Goal: Task Accomplishment & Management: Manage account settings

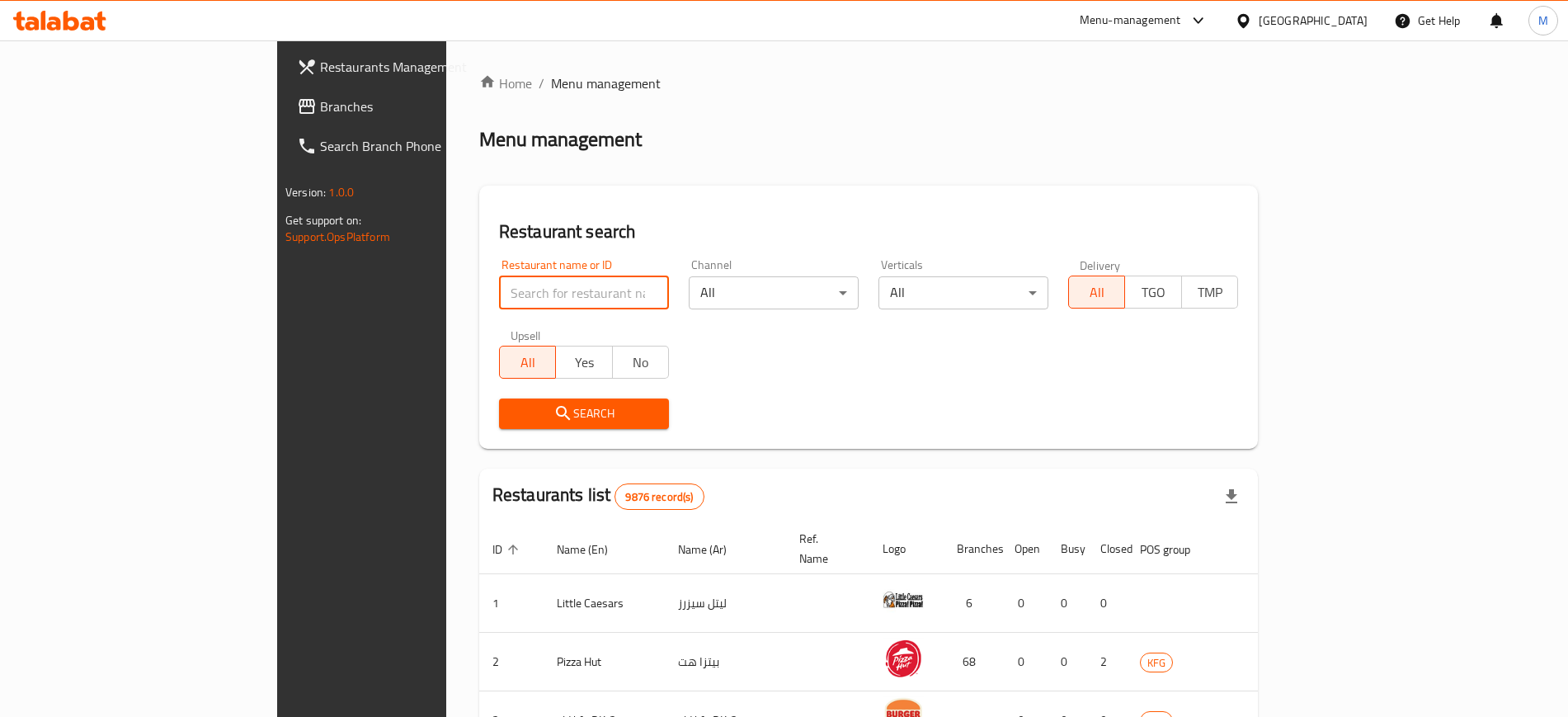
click at [499, 303] on input "search" at bounding box center [584, 293] width 170 height 33
type input "pret"
click button "Search" at bounding box center [584, 413] width 170 height 30
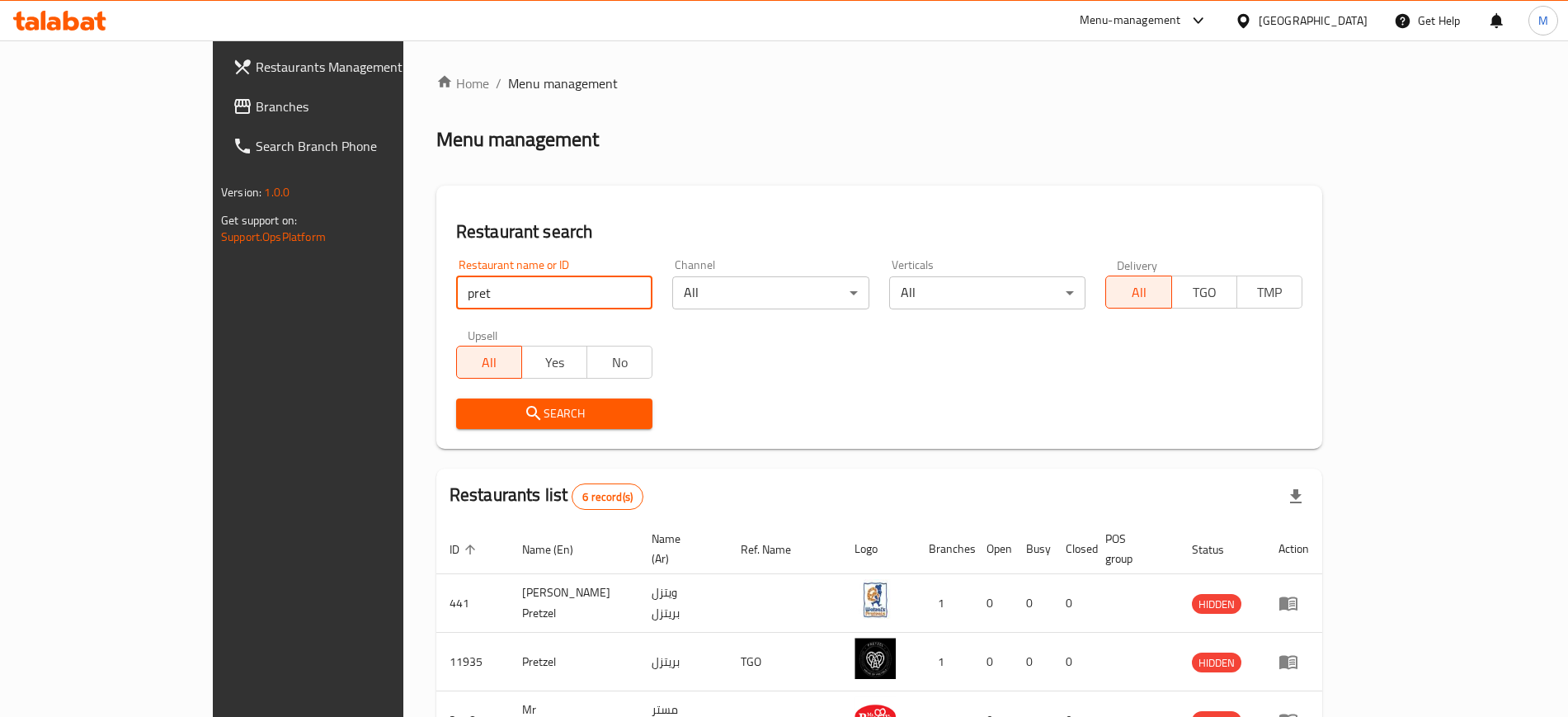
scroll to position [280, 0]
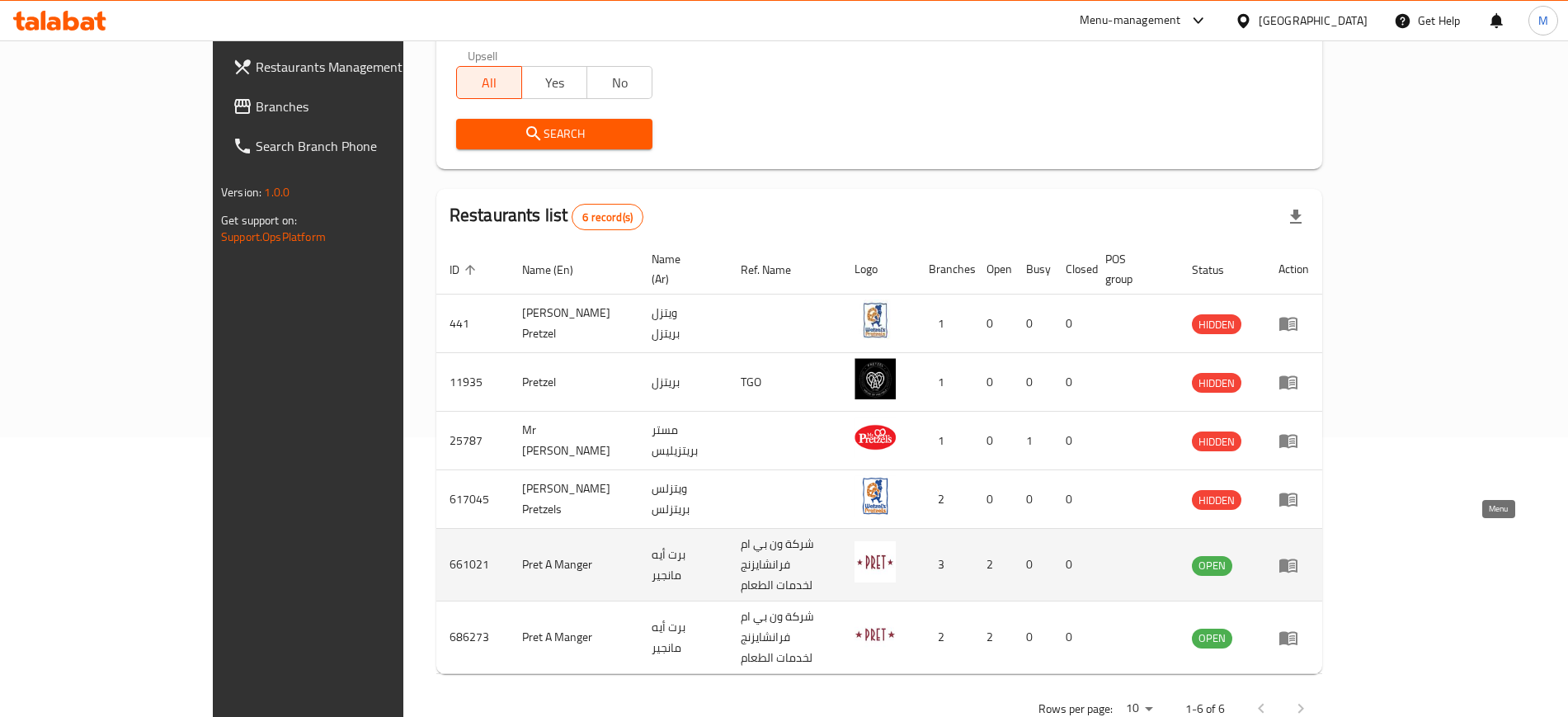
click at [1295, 563] on icon "enhanced table" at bounding box center [1292, 566] width 6 height 7
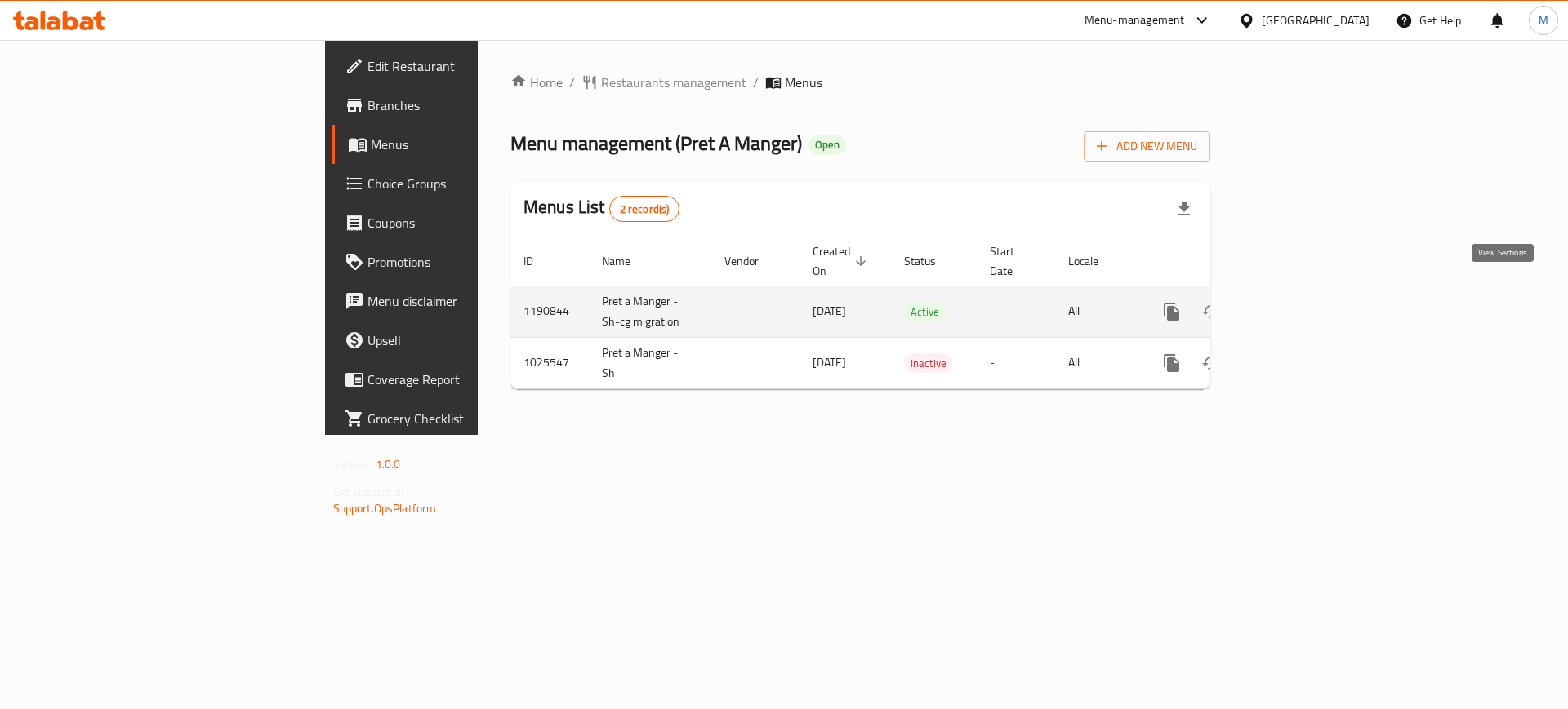
click at [1299, 302] on icon "enhanced table" at bounding box center [1289, 312] width 20 height 20
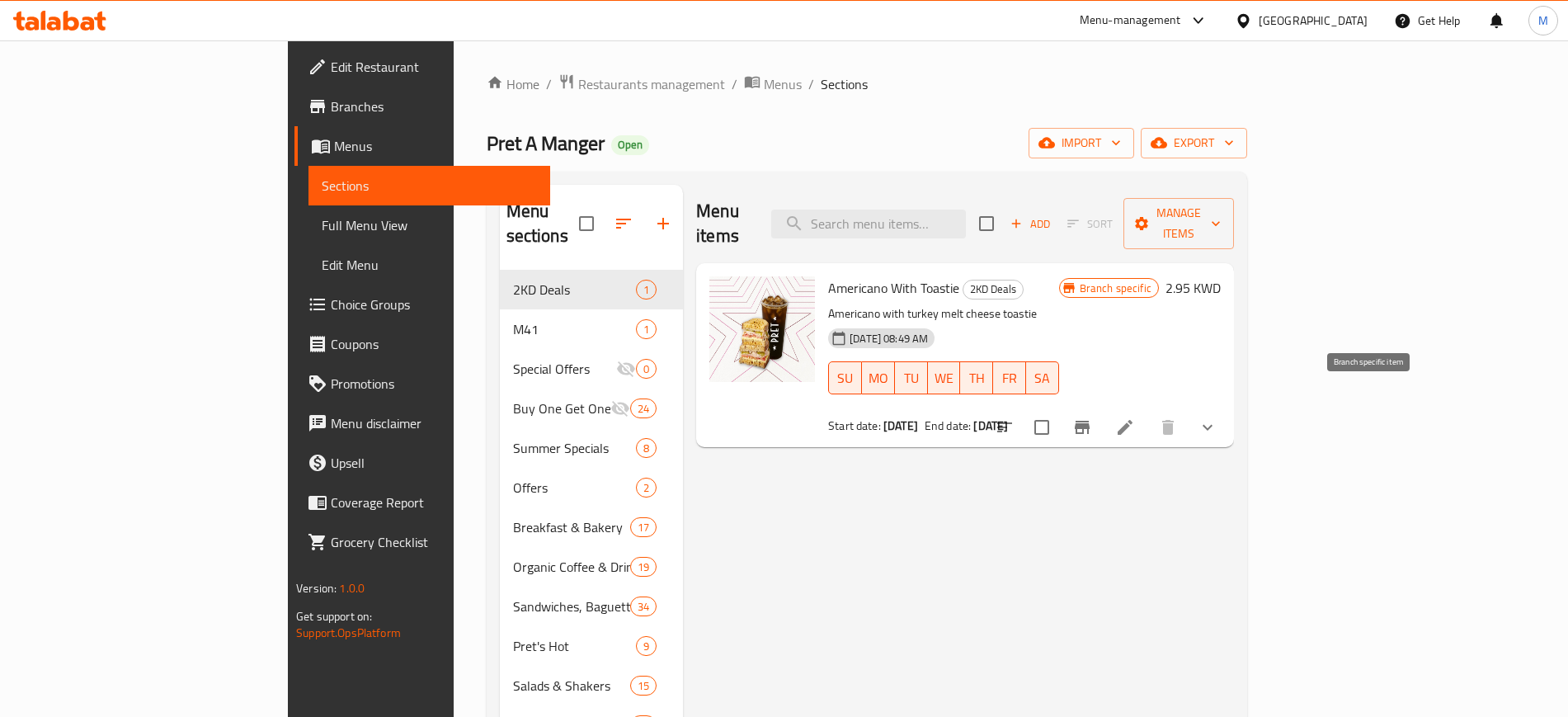
click at [1089, 421] on icon "Branch-specific-item" at bounding box center [1082, 427] width 15 height 13
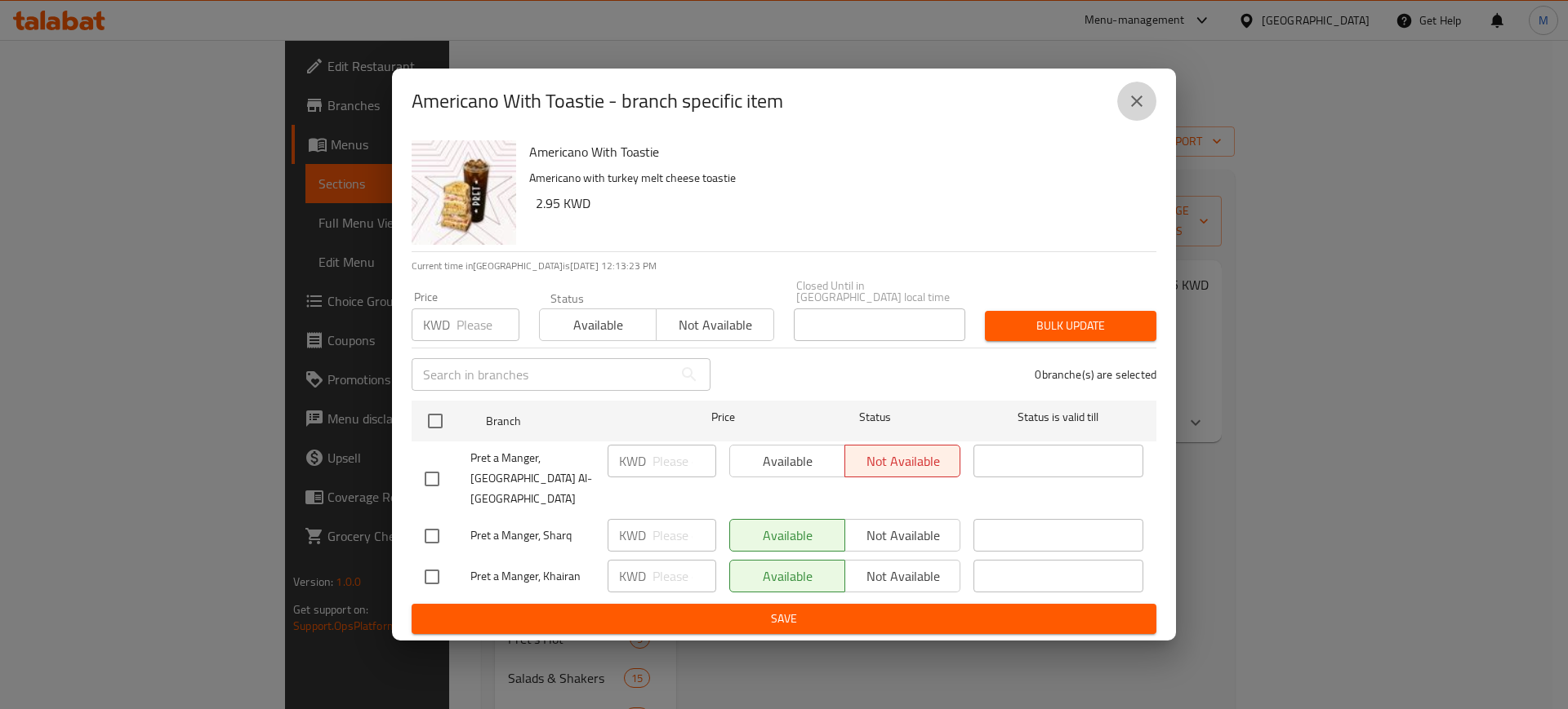
click at [1133, 111] on icon "close" at bounding box center [1136, 101] width 20 height 20
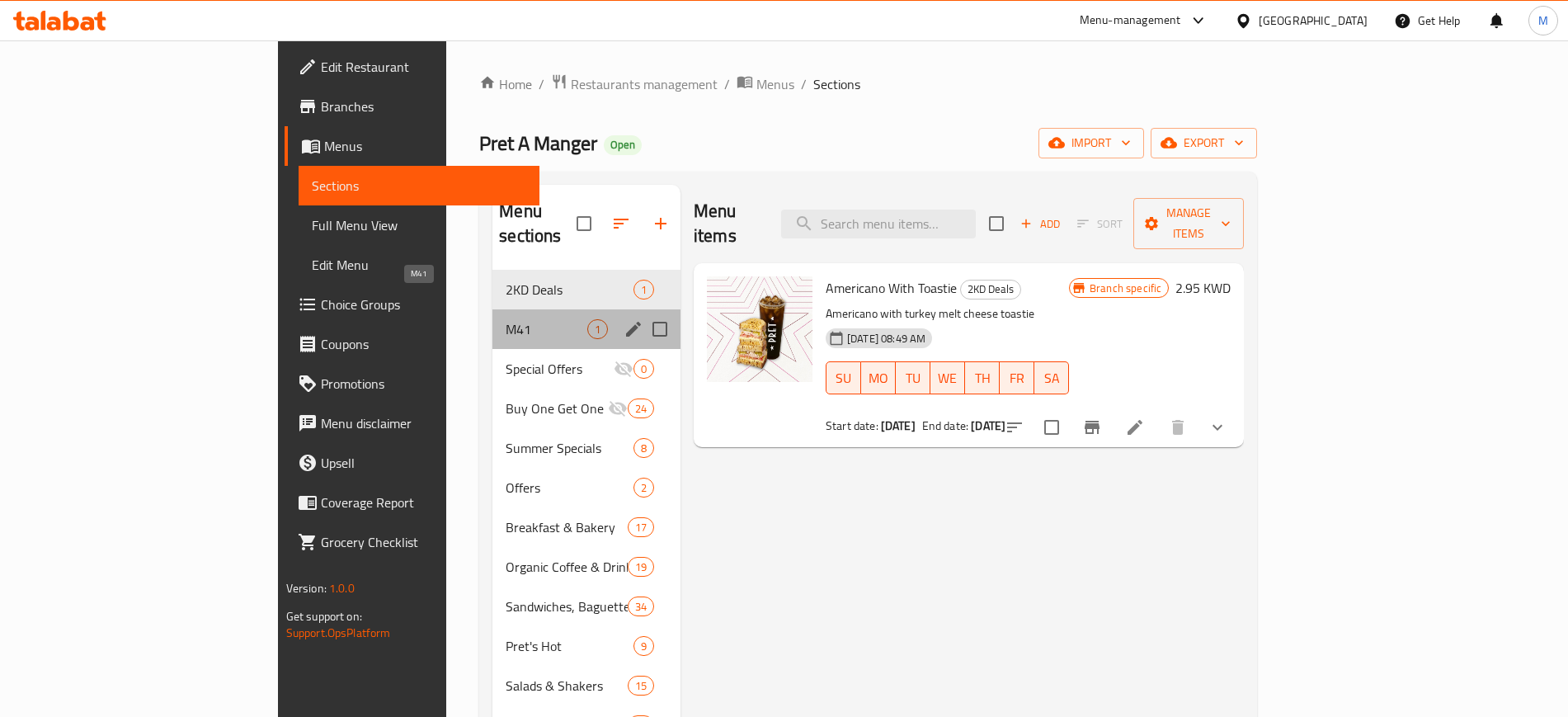
click at [505, 320] on span "M41" at bounding box center [546, 329] width 81 height 20
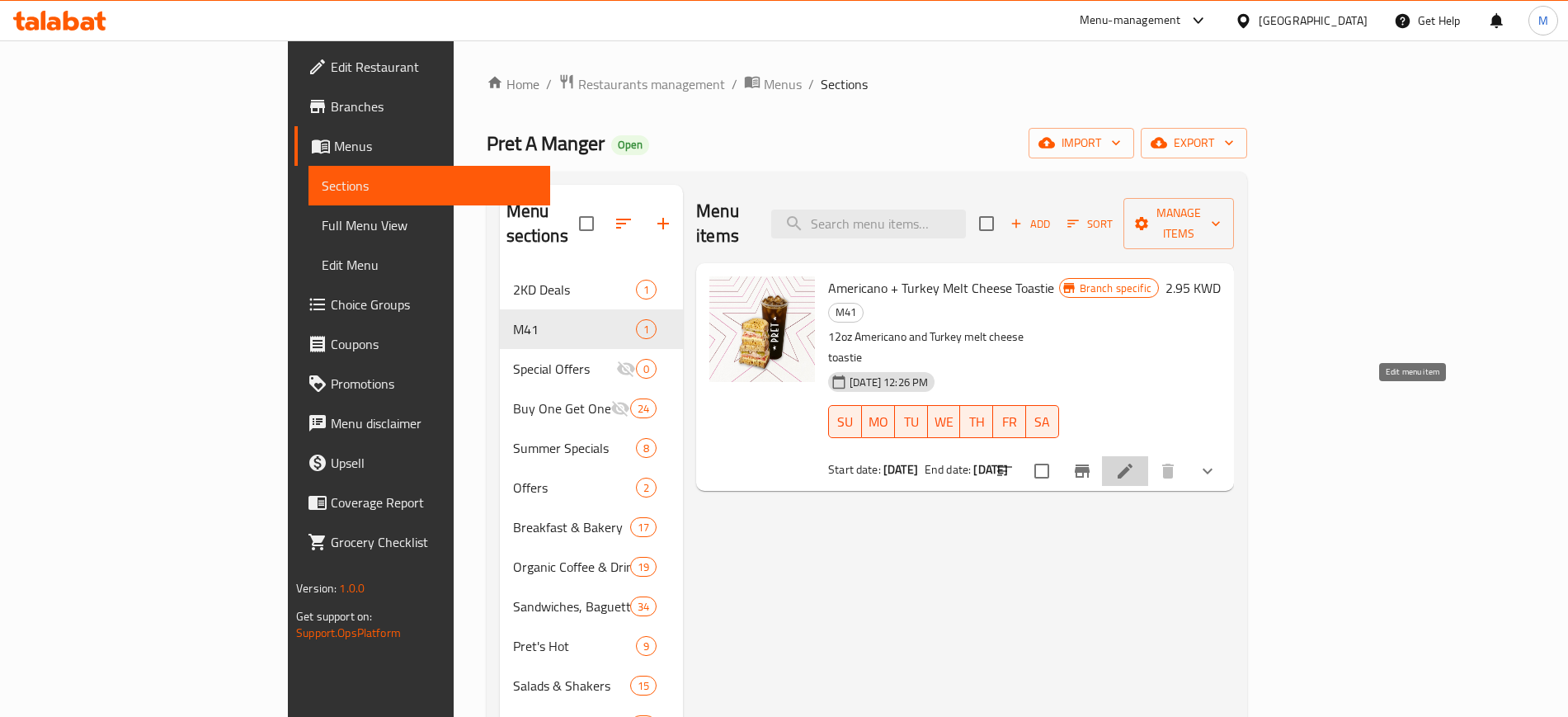
click at [1134, 462] on icon at bounding box center [1125, 471] width 20 height 20
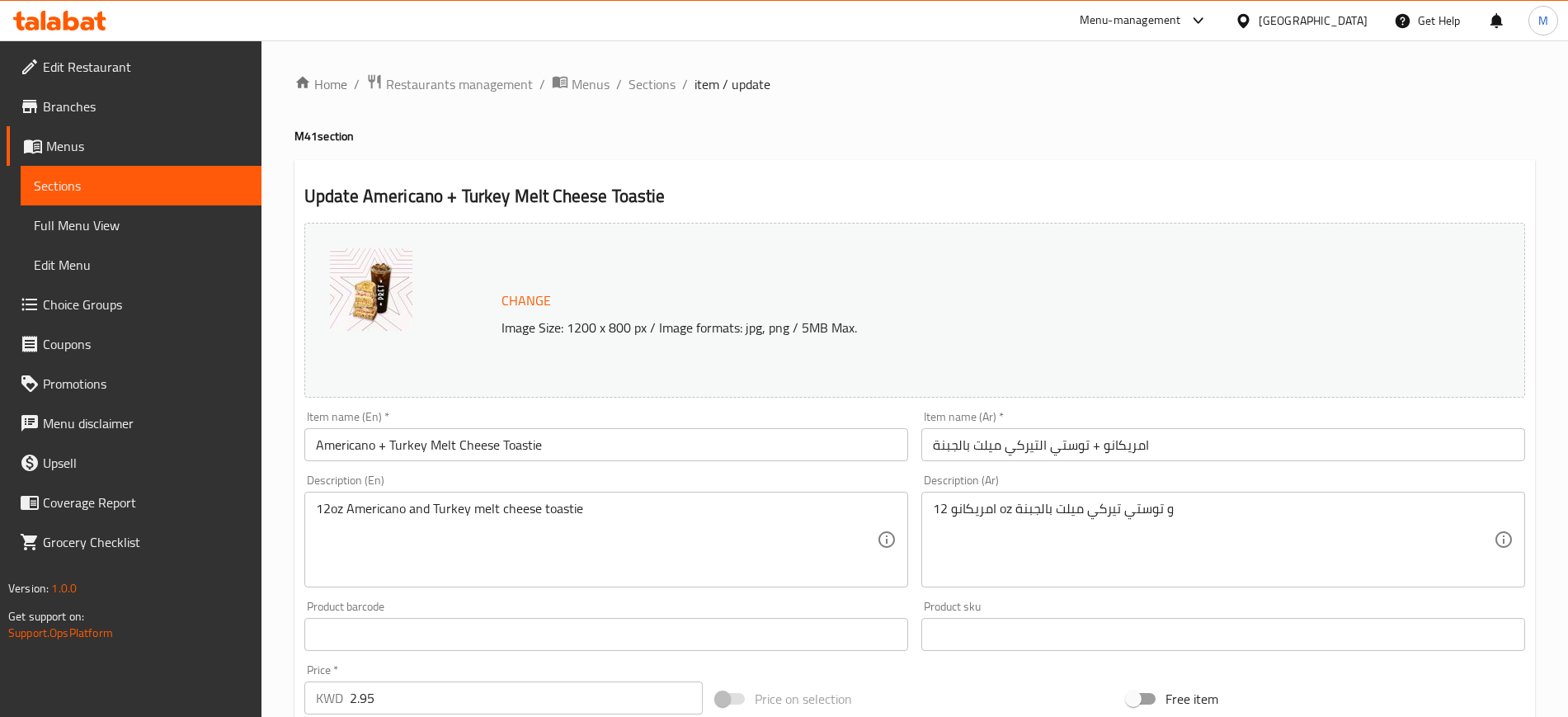
type input "اختيارك للأمريكانو"
type input "1"
type input "طريقة التقديم:"
type input "1"
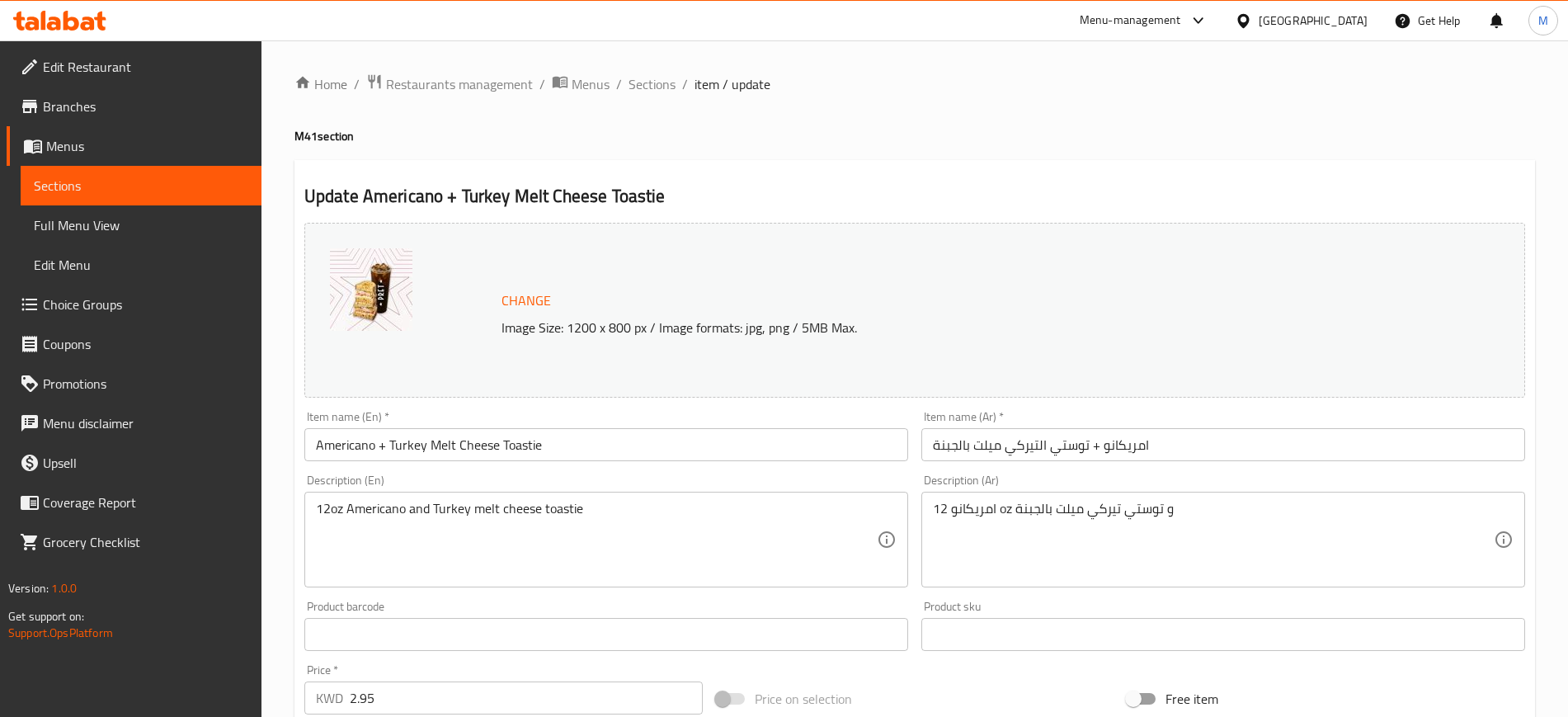
type input "1"
click at [482, 89] on span "Restaurants management" at bounding box center [459, 84] width 147 height 20
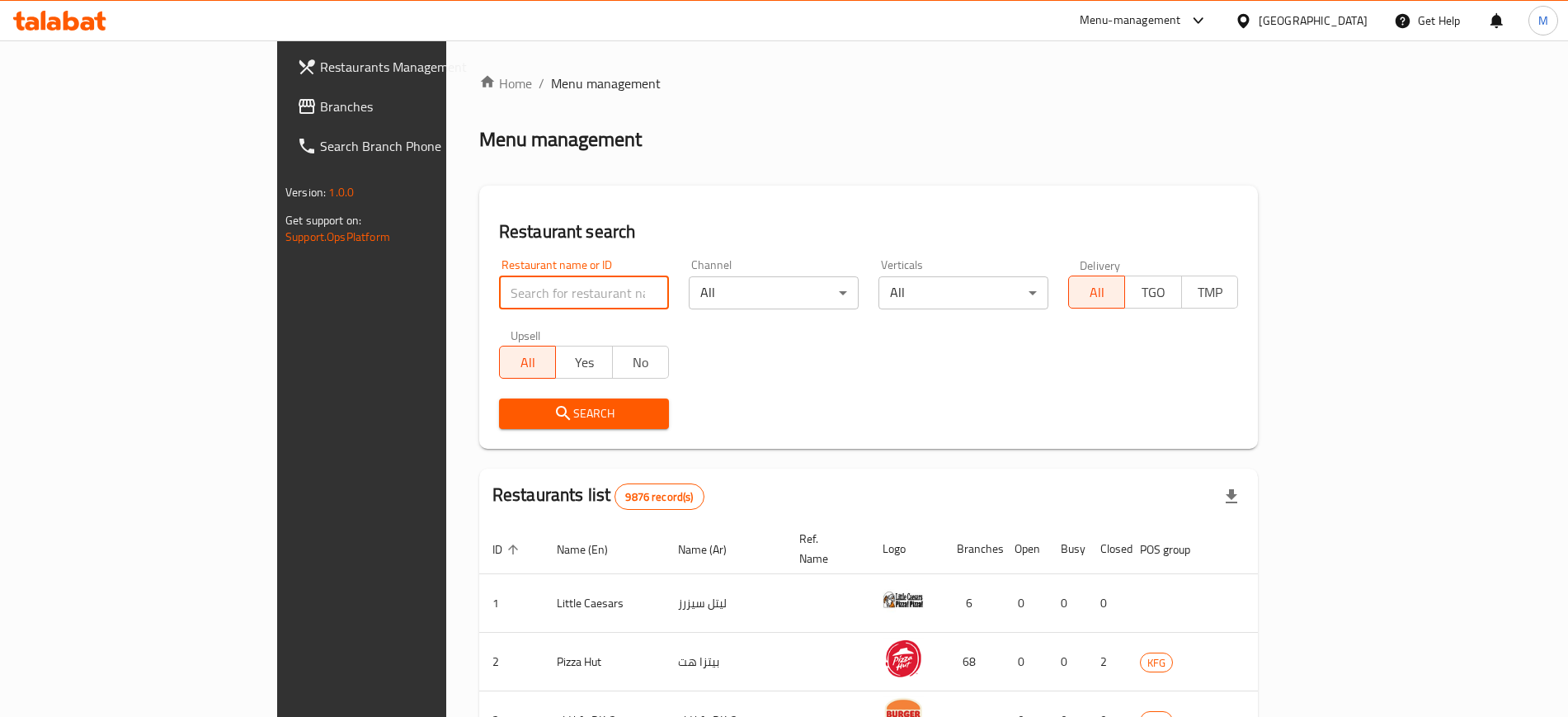
click at [499, 296] on input "search" at bounding box center [584, 293] width 170 height 33
type input "pret"
click button "Search" at bounding box center [584, 413] width 170 height 30
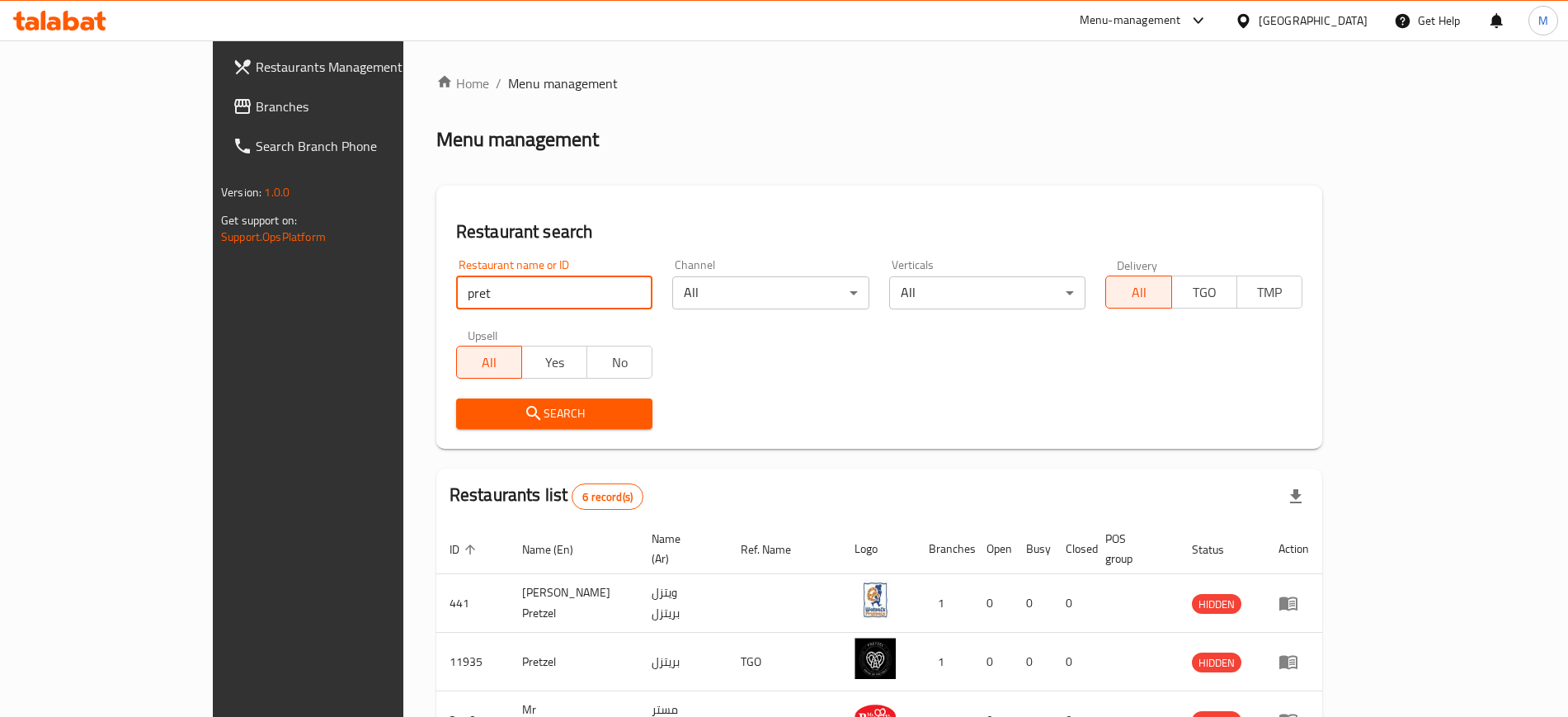
scroll to position [280, 0]
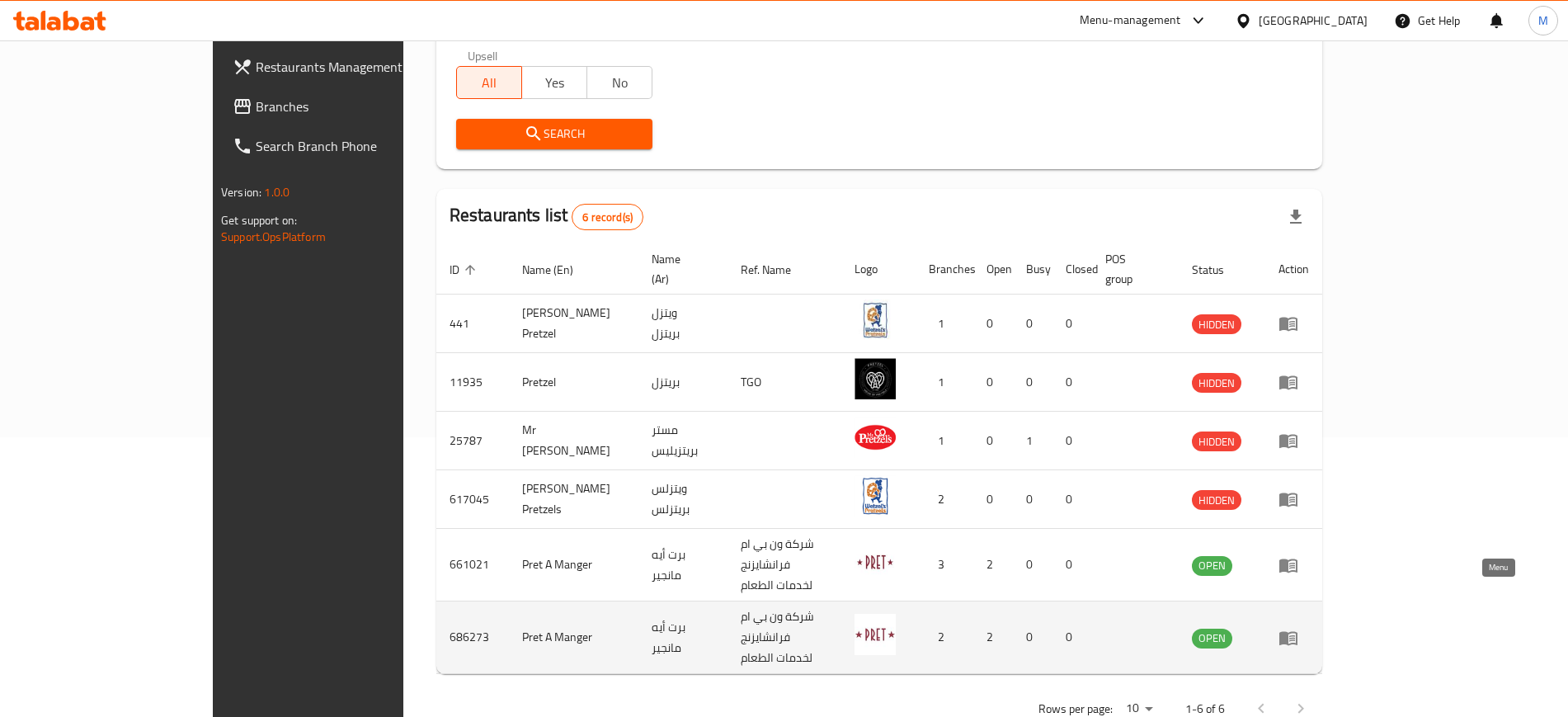
click at [1297, 631] on icon "enhanced table" at bounding box center [1288, 638] width 18 height 14
